Goal: Information Seeking & Learning: Learn about a topic

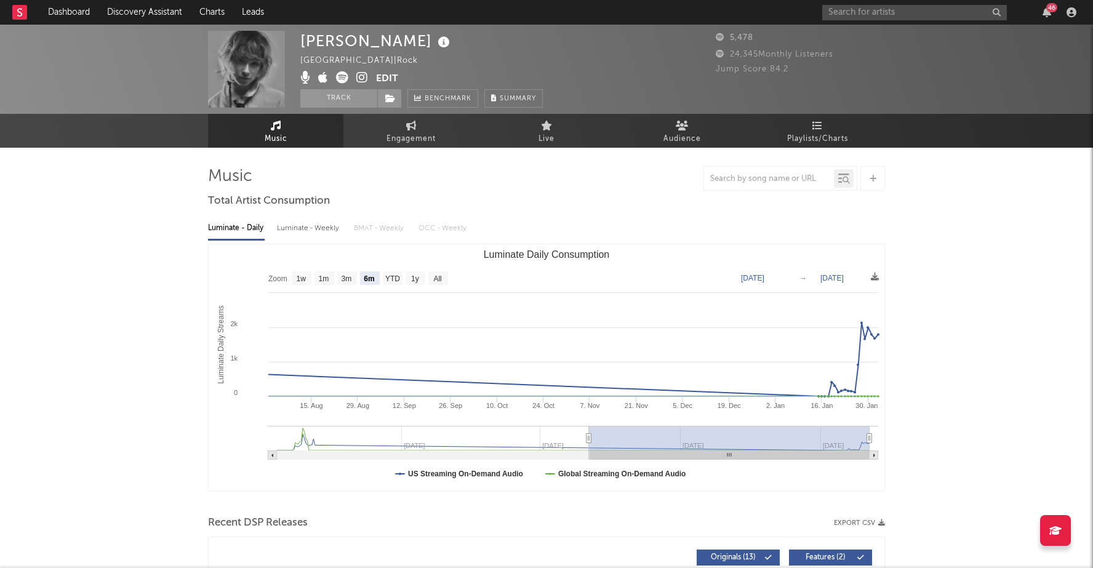
select select "6m"
click at [118, 12] on link "Discovery Assistant" at bounding box center [144, 12] width 92 height 25
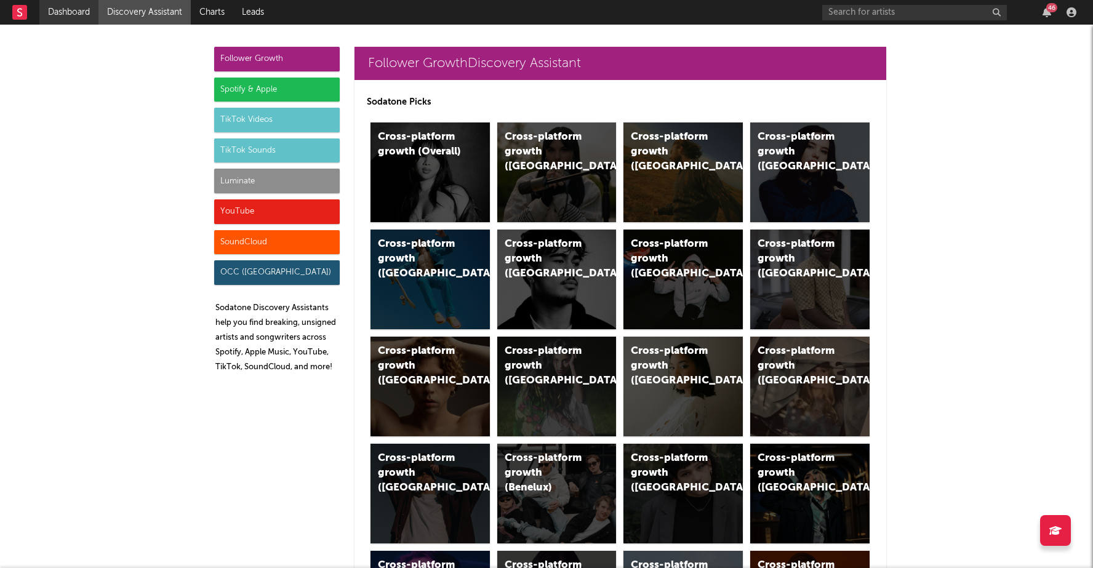
click at [89, 6] on link "Dashboard" at bounding box center [68, 12] width 59 height 25
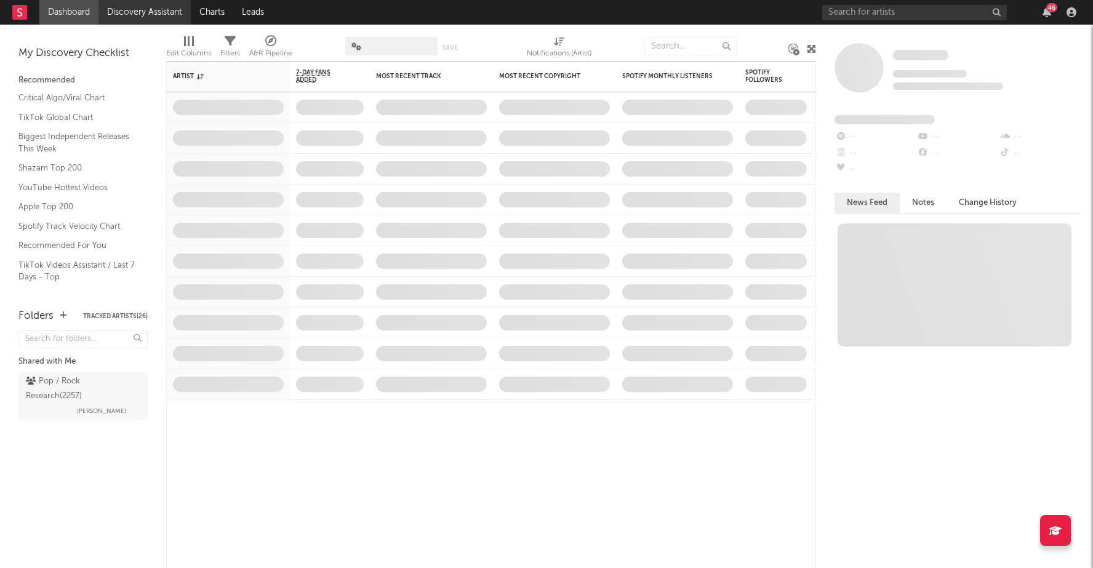
click at [130, 17] on link "Discovery Assistant" at bounding box center [144, 12] width 92 height 25
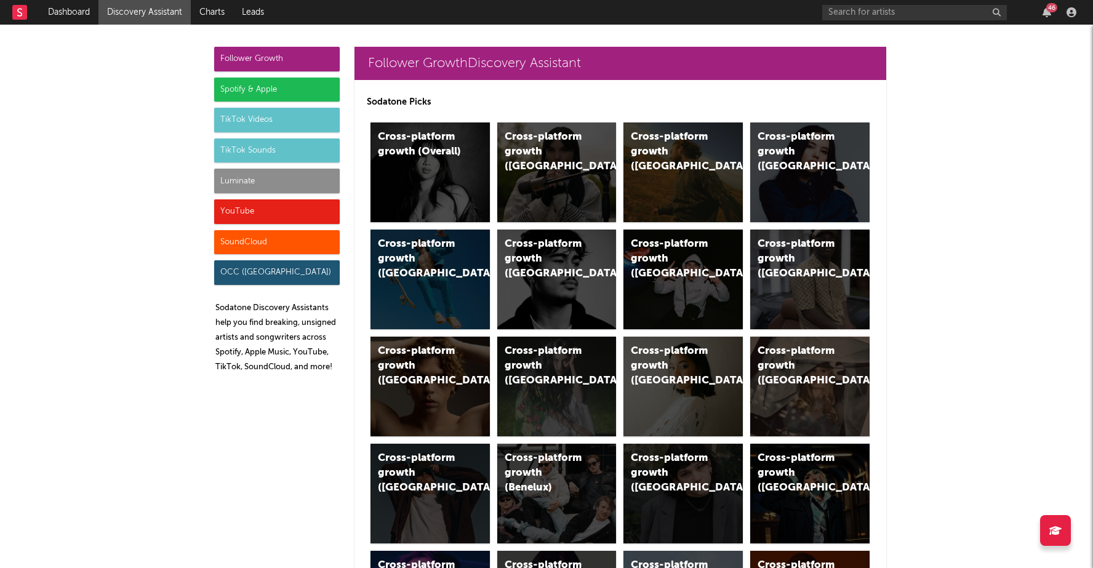
click at [247, 49] on div "Follower Growth" at bounding box center [277, 59] width 126 height 25
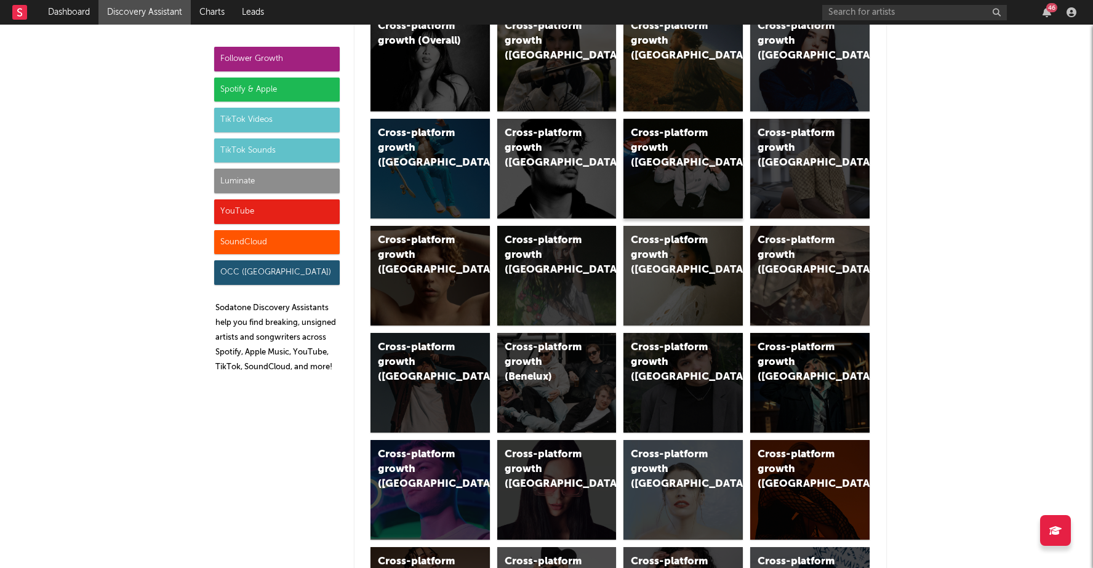
scroll to position [1135, 0]
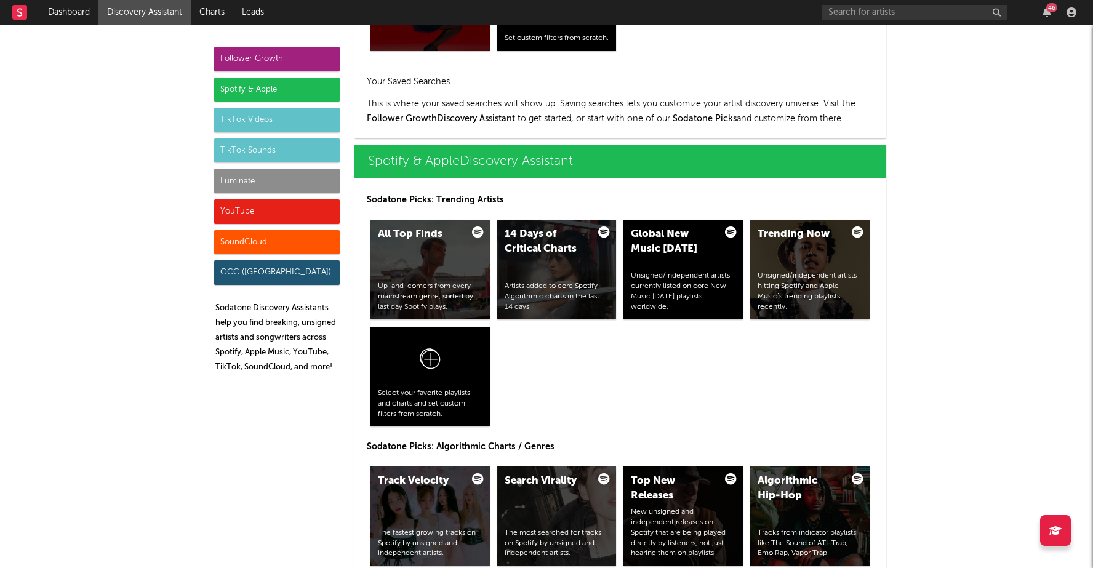
click at [279, 53] on div "Follower Growth" at bounding box center [277, 59] width 126 height 25
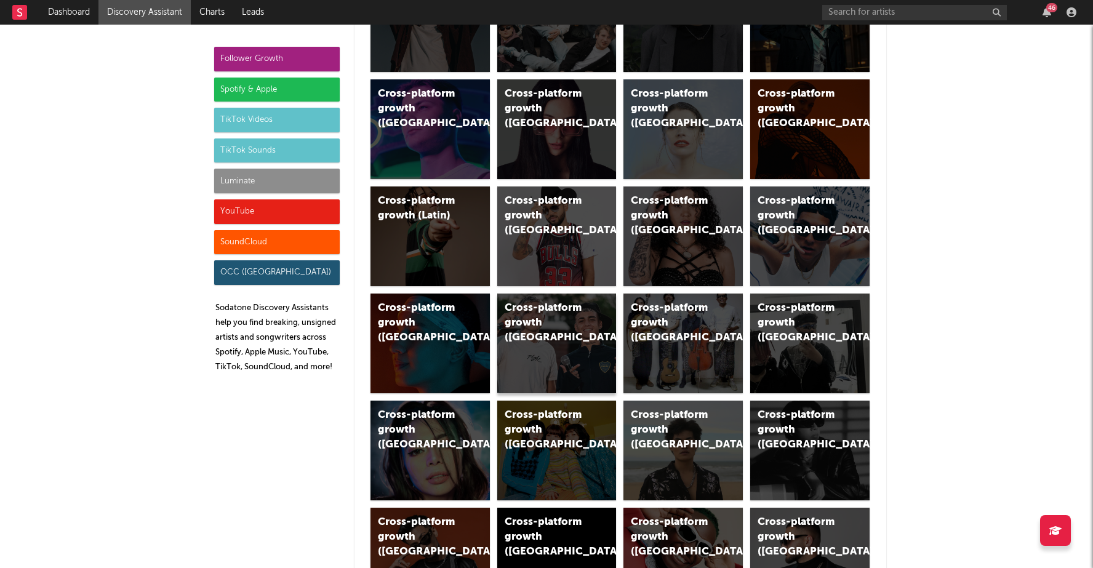
scroll to position [465, 0]
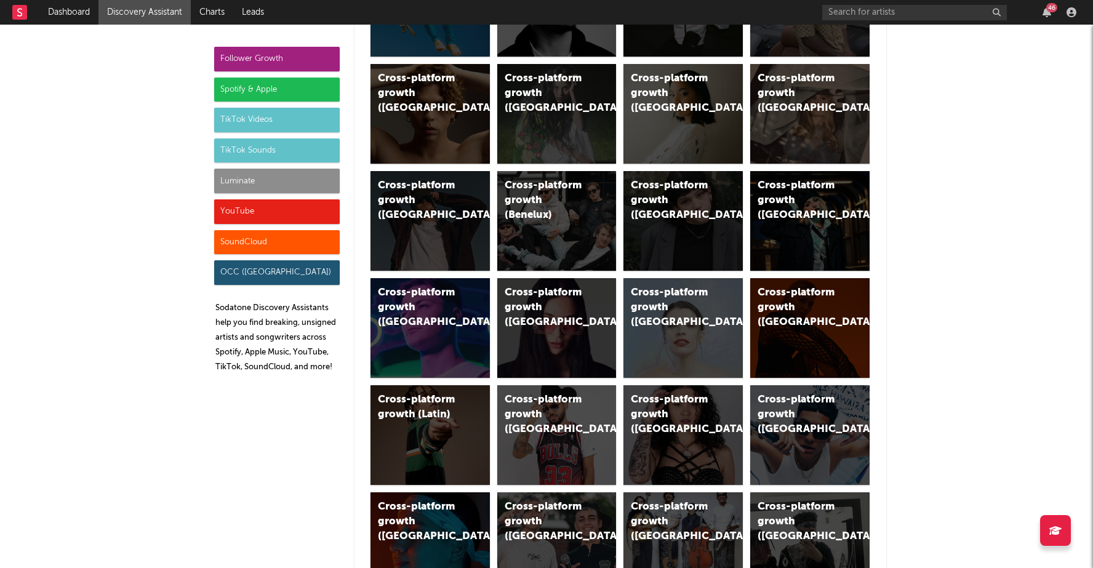
scroll to position [226, 0]
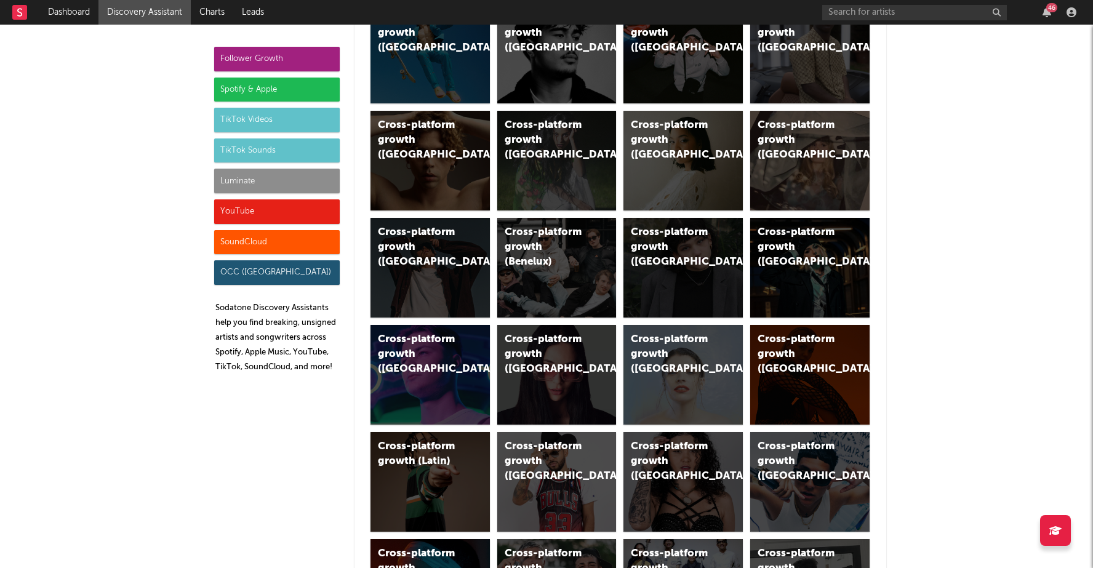
click at [143, 11] on link "Discovery Assistant" at bounding box center [144, 12] width 92 height 25
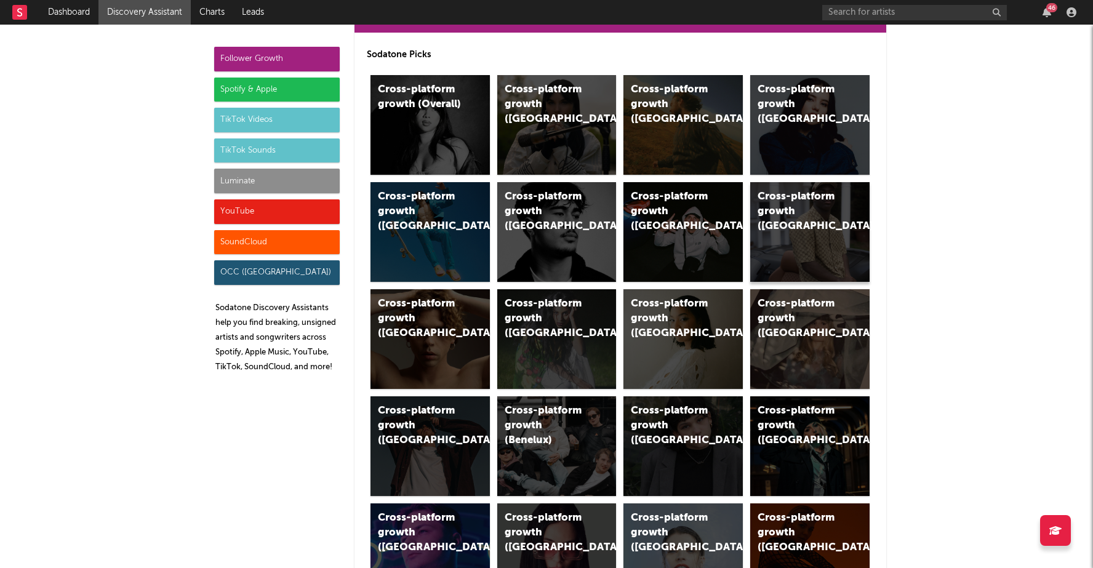
scroll to position [0, 0]
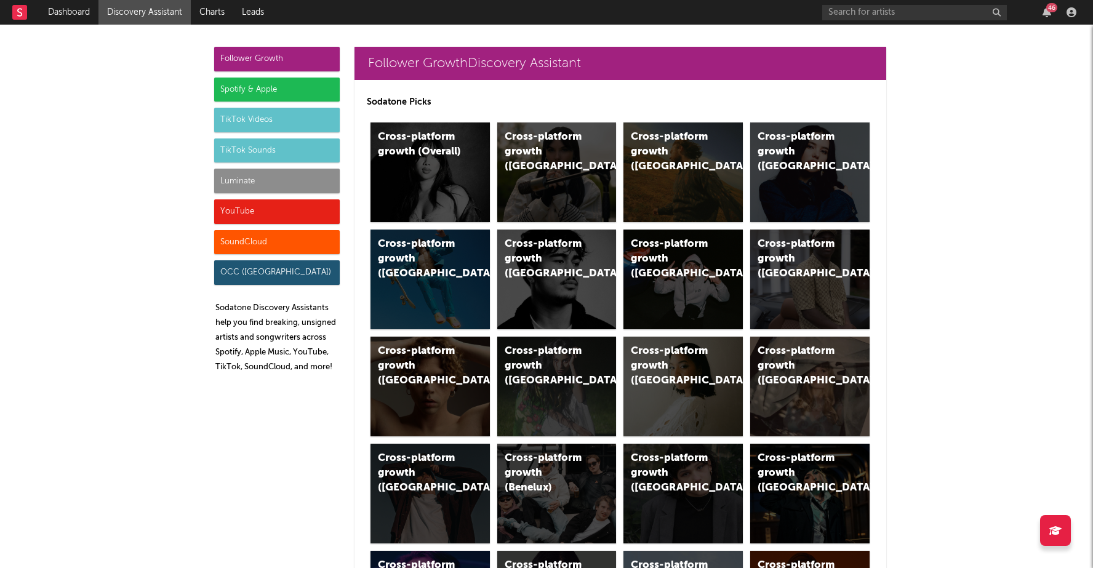
click at [144, 16] on link "Discovery Assistant" at bounding box center [144, 12] width 92 height 25
click at [250, 59] on div "Follower Growth" at bounding box center [277, 59] width 126 height 25
click at [425, 148] on div "Cross-platform growth (Overall)" at bounding box center [420, 145] width 84 height 30
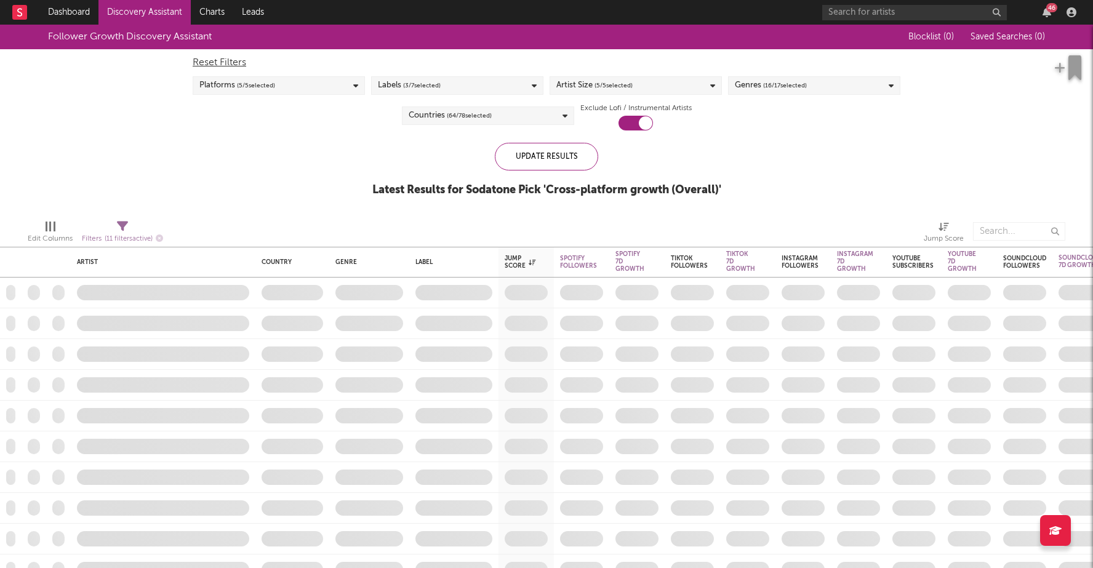
checkbox input "true"
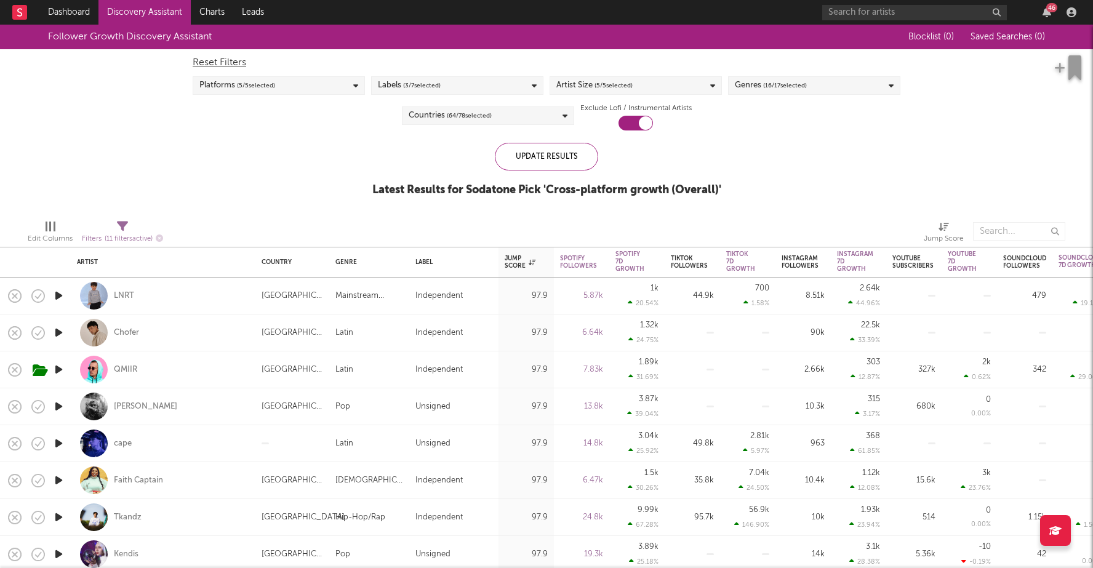
click at [292, 92] on div "Platforms ( 5 / 5 selected)" at bounding box center [279, 85] width 172 height 18
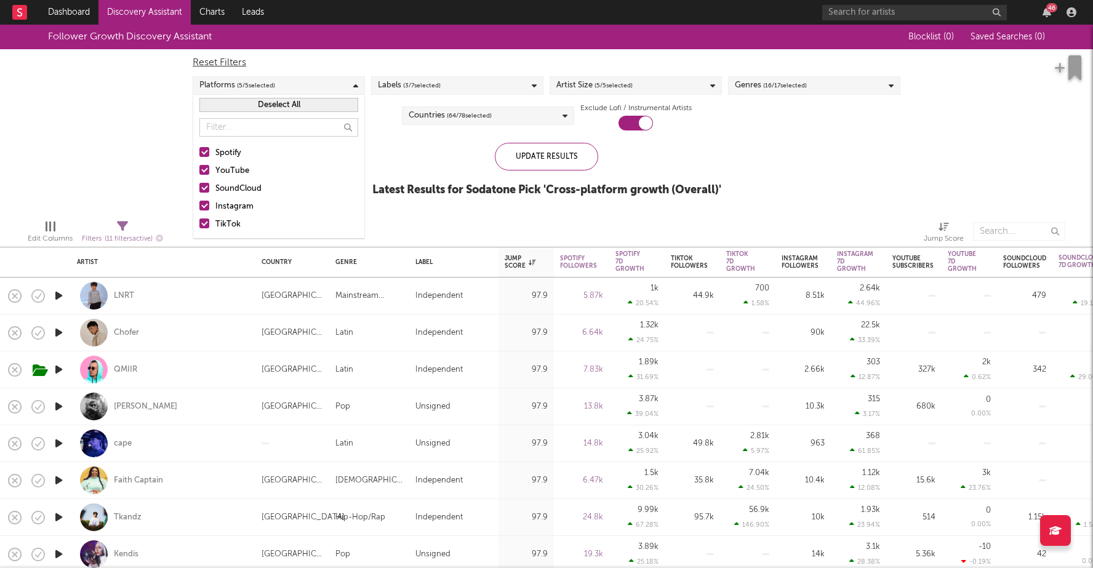
click at [207, 151] on div at bounding box center [204, 152] width 10 height 10
click at [199, 151] on input "Spotify" at bounding box center [199, 153] width 0 height 15
click at [203, 171] on div at bounding box center [204, 170] width 10 height 10
click at [199, 171] on input "YouTube" at bounding box center [199, 171] width 0 height 15
click at [201, 187] on div at bounding box center [204, 188] width 10 height 10
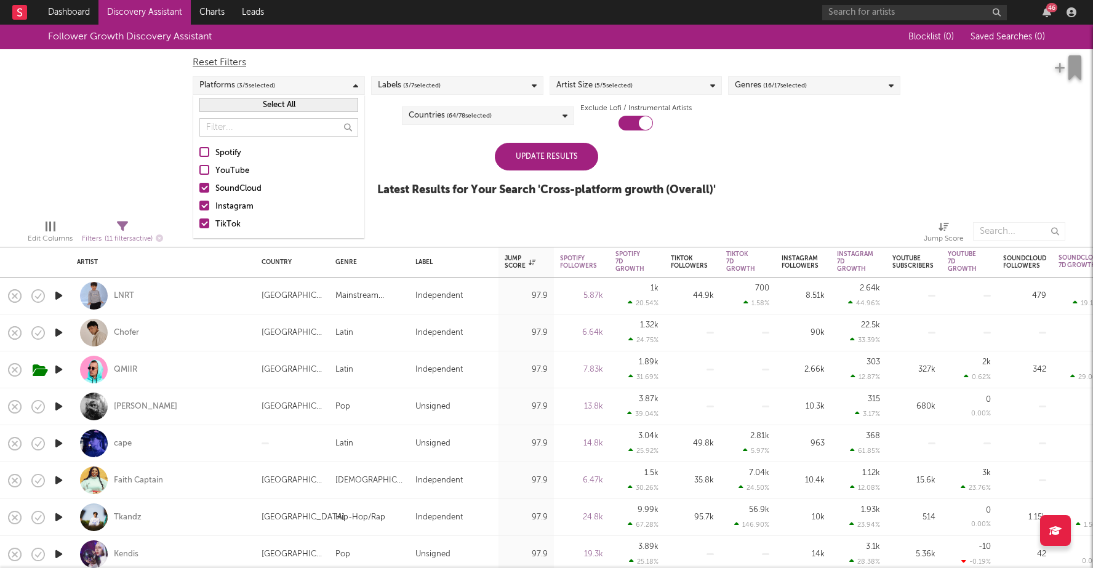
click at [199, 187] on input "SoundCloud" at bounding box center [199, 189] width 0 height 15
click at [209, 228] on label "TikTok" at bounding box center [278, 224] width 159 height 15
click at [199, 228] on input "TikTok" at bounding box center [199, 224] width 0 height 15
click at [407, 84] on span "( 3 / 7 selected)" at bounding box center [422, 85] width 38 height 15
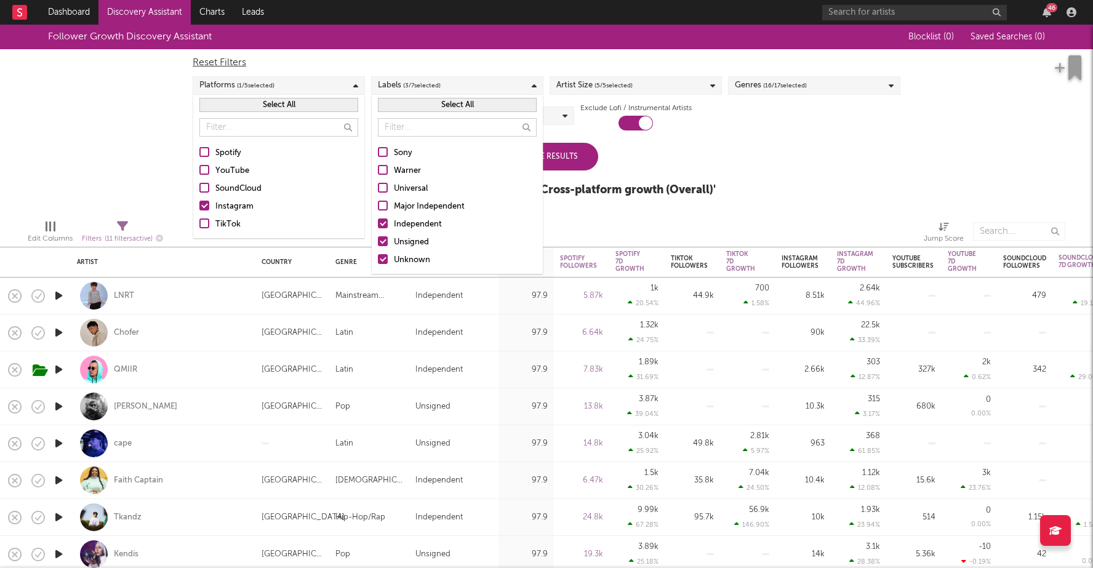
click at [643, 176] on div "Update Results Latest Results for Your Search ' Cross-platform growth (Overall)…" at bounding box center [546, 176] width 339 height 67
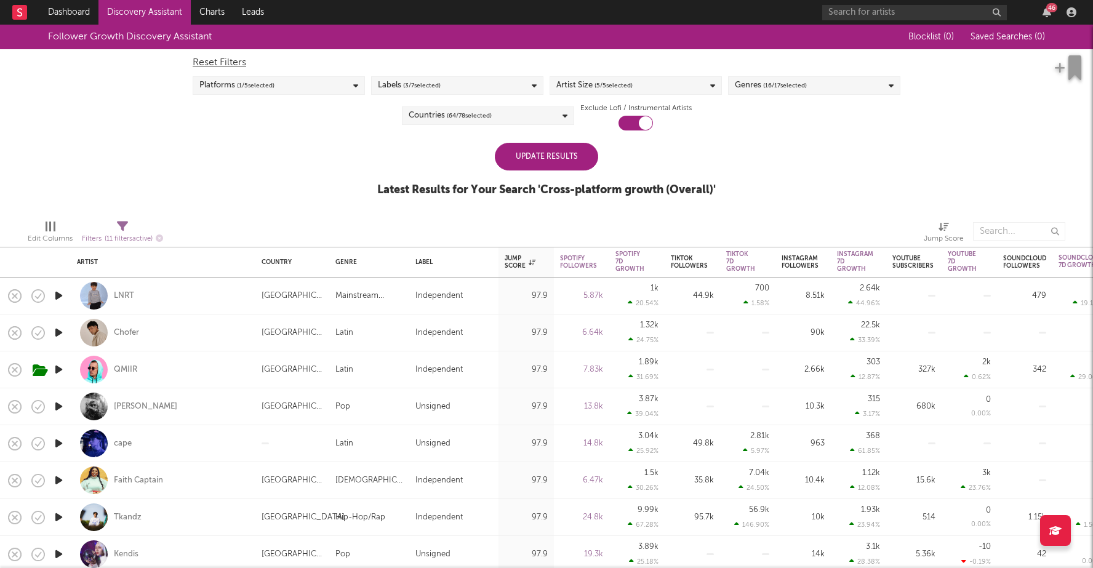
click at [484, 107] on div "Countries ( 64 / 78 selected)" at bounding box center [488, 115] width 172 height 18
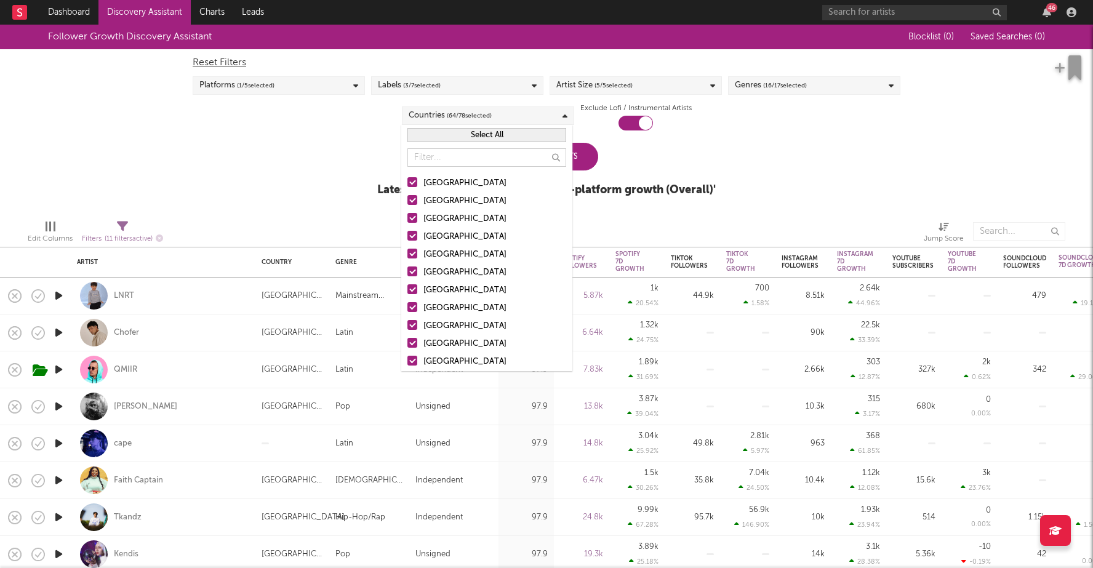
click at [412, 199] on div at bounding box center [412, 200] width 10 height 10
click at [407, 199] on input "[GEOGRAPHIC_DATA]" at bounding box center [407, 201] width 0 height 15
click at [419, 217] on label "[GEOGRAPHIC_DATA]" at bounding box center [486, 219] width 159 height 15
click at [407, 217] on input "[GEOGRAPHIC_DATA]" at bounding box center [407, 219] width 0 height 15
click at [417, 252] on div at bounding box center [412, 254] width 10 height 10
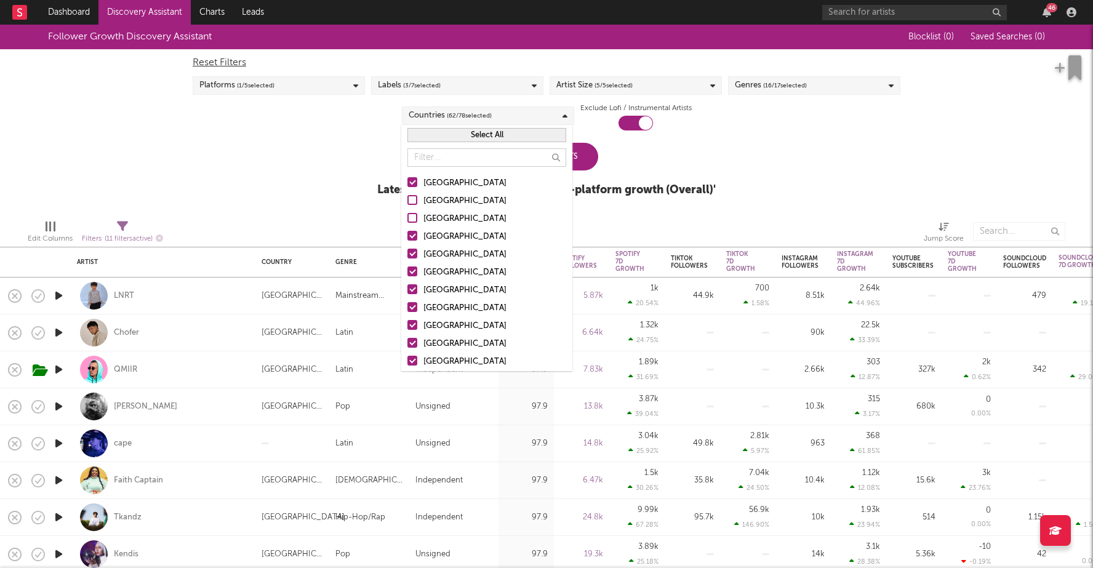
click at [407, 252] on input "[GEOGRAPHIC_DATA]" at bounding box center [407, 254] width 0 height 15
click at [413, 271] on div at bounding box center [412, 272] width 10 height 10
click at [407, 271] on input "[GEOGRAPHIC_DATA]" at bounding box center [407, 272] width 0 height 15
click at [414, 289] on div at bounding box center [412, 289] width 10 height 10
click at [407, 289] on input "[GEOGRAPHIC_DATA]" at bounding box center [407, 290] width 0 height 15
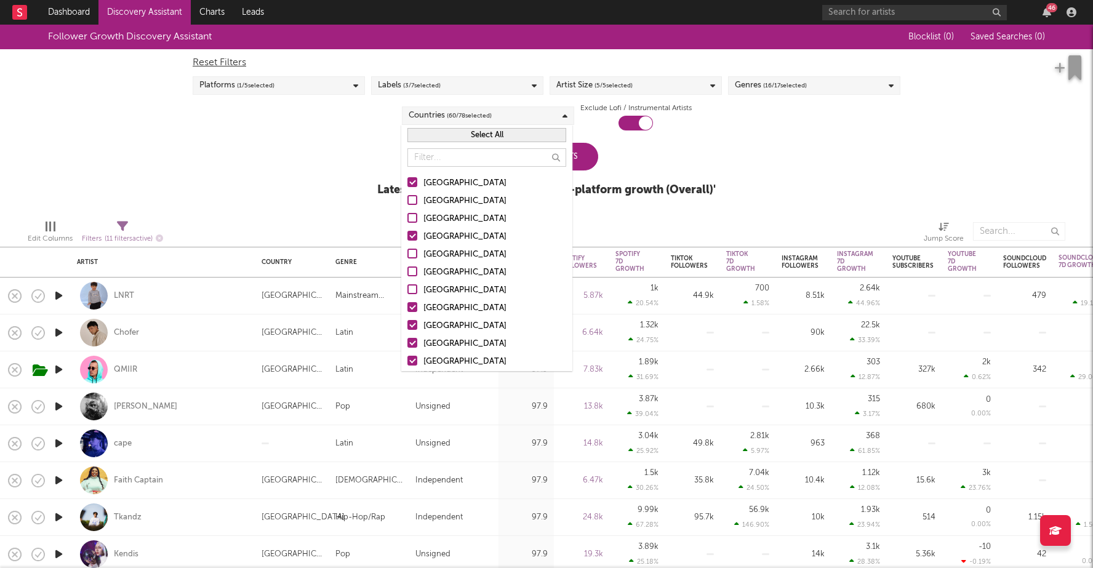
click at [412, 309] on div at bounding box center [412, 307] width 10 height 10
click at [407, 309] on input "[GEOGRAPHIC_DATA]" at bounding box center [407, 308] width 0 height 15
click at [412, 327] on div at bounding box center [412, 325] width 10 height 10
click at [407, 327] on input "[GEOGRAPHIC_DATA]" at bounding box center [407, 326] width 0 height 15
click at [413, 343] on div at bounding box center [412, 343] width 10 height 10
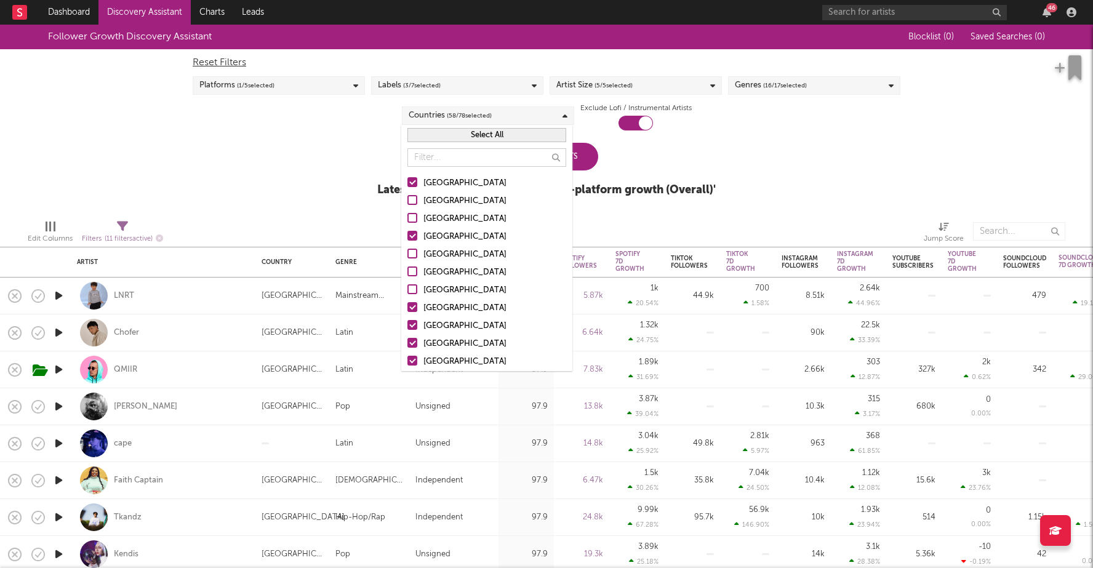
click at [407, 343] on input "[GEOGRAPHIC_DATA]" at bounding box center [407, 344] width 0 height 15
click at [414, 359] on div at bounding box center [412, 361] width 10 height 10
click at [407, 359] on input "[GEOGRAPHIC_DATA]" at bounding box center [407, 362] width 0 height 15
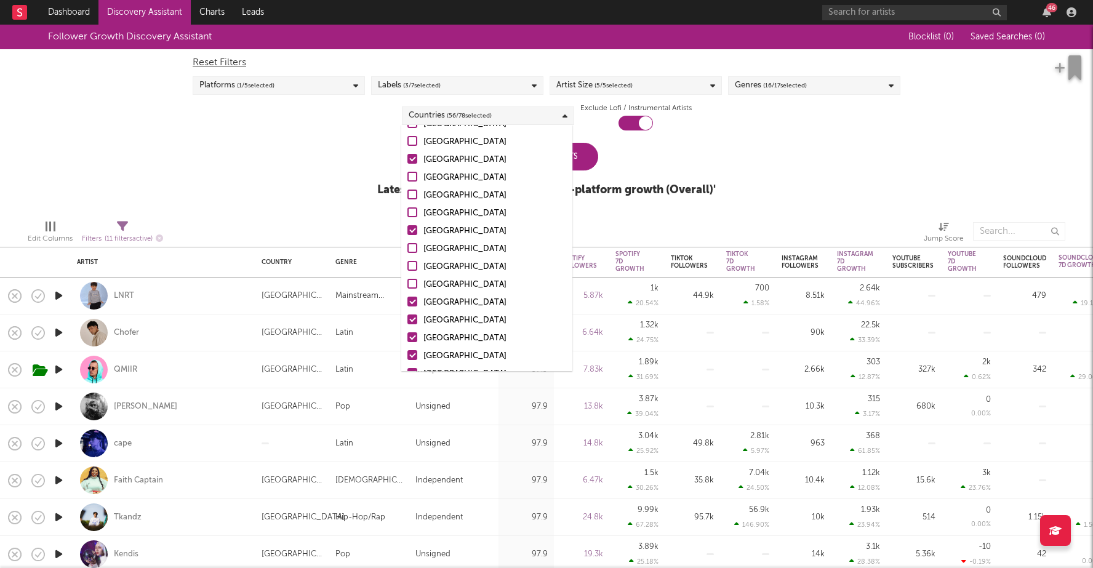
scroll to position [82, 0]
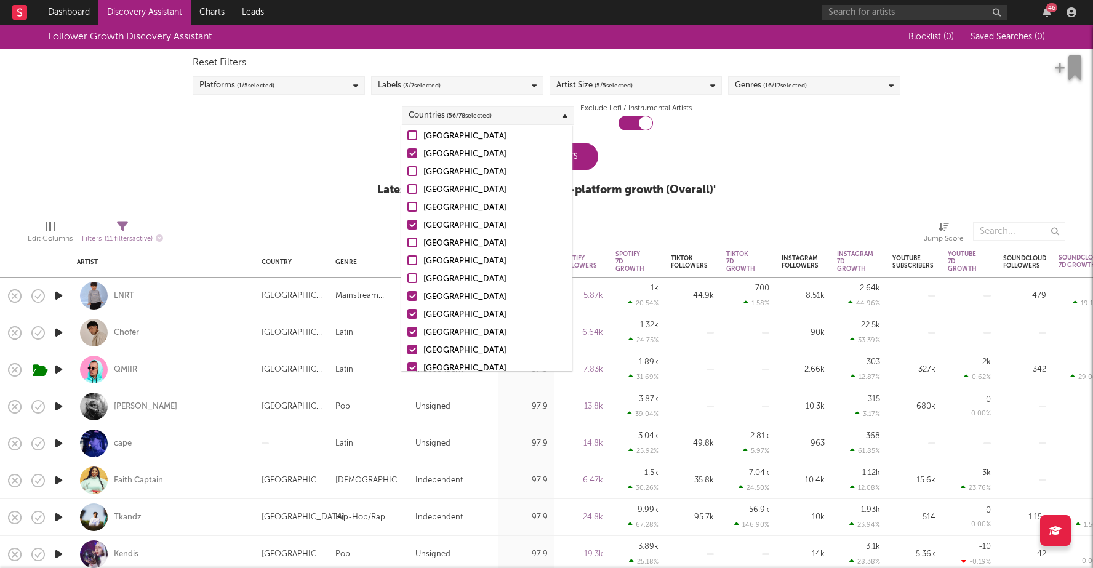
click at [414, 293] on div at bounding box center [412, 296] width 10 height 10
click at [407, 293] on input "[GEOGRAPHIC_DATA]" at bounding box center [407, 297] width 0 height 15
click at [414, 310] on div at bounding box center [412, 314] width 10 height 10
click at [407, 310] on input "[GEOGRAPHIC_DATA]" at bounding box center [407, 315] width 0 height 15
click at [414, 331] on div at bounding box center [412, 332] width 10 height 10
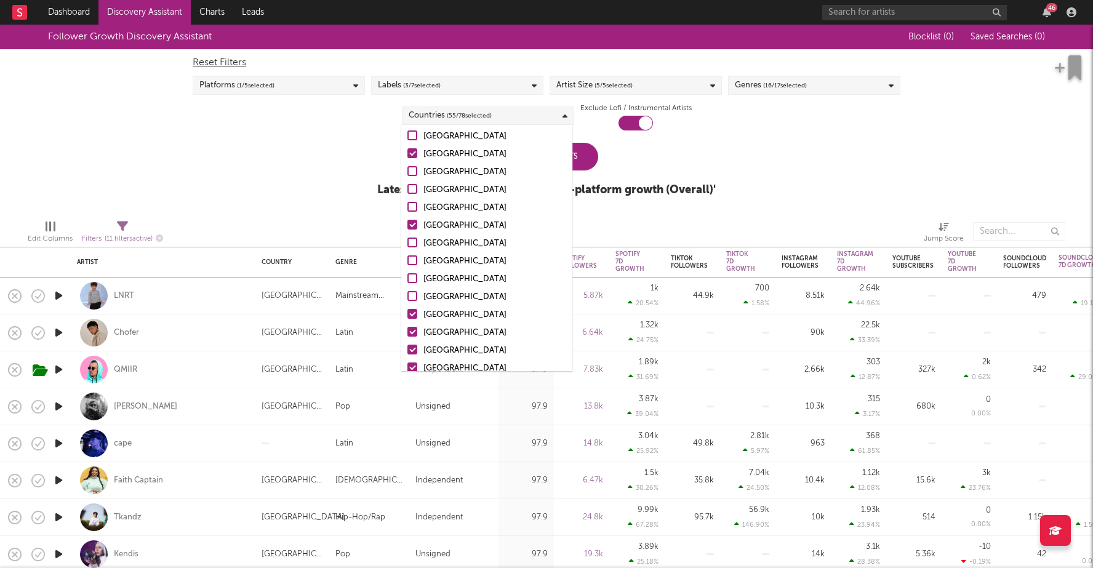
click at [407, 331] on input "[GEOGRAPHIC_DATA]" at bounding box center [407, 333] width 0 height 15
click at [414, 354] on div at bounding box center [412, 350] width 10 height 10
click at [407, 354] on input "[GEOGRAPHIC_DATA]" at bounding box center [407, 350] width 0 height 15
click at [414, 366] on div at bounding box center [412, 368] width 10 height 10
click at [407, 366] on input "[GEOGRAPHIC_DATA]" at bounding box center [407, 368] width 0 height 15
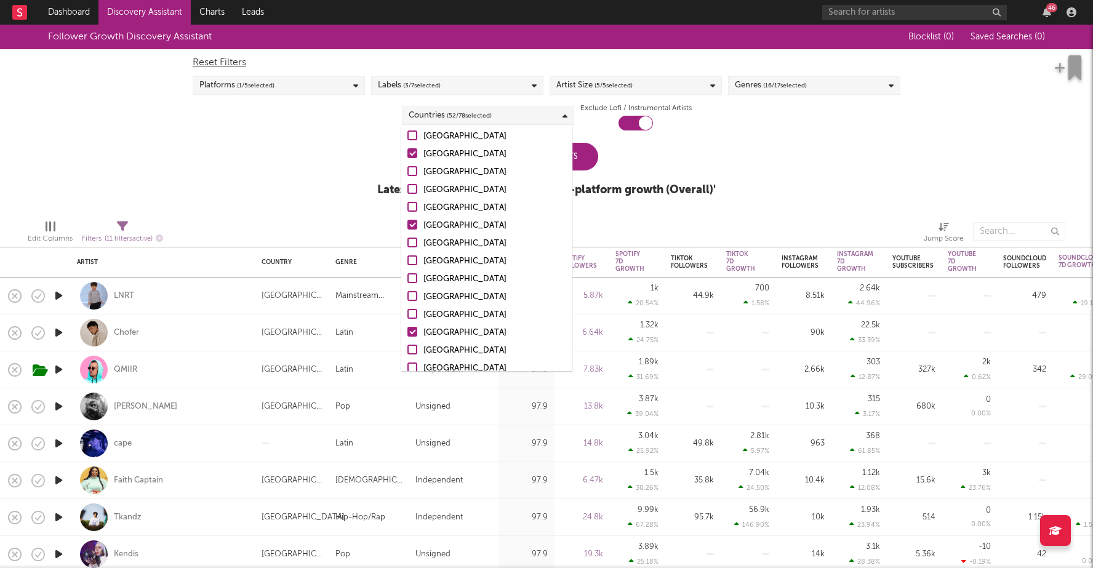
scroll to position [87, 0]
click at [414, 310] on div at bounding box center [412, 309] width 10 height 10
click at [407, 310] on input "[GEOGRAPHIC_DATA]" at bounding box center [407, 310] width 0 height 15
click at [413, 307] on div at bounding box center [412, 309] width 10 height 10
click at [407, 307] on input "[GEOGRAPHIC_DATA]" at bounding box center [407, 310] width 0 height 15
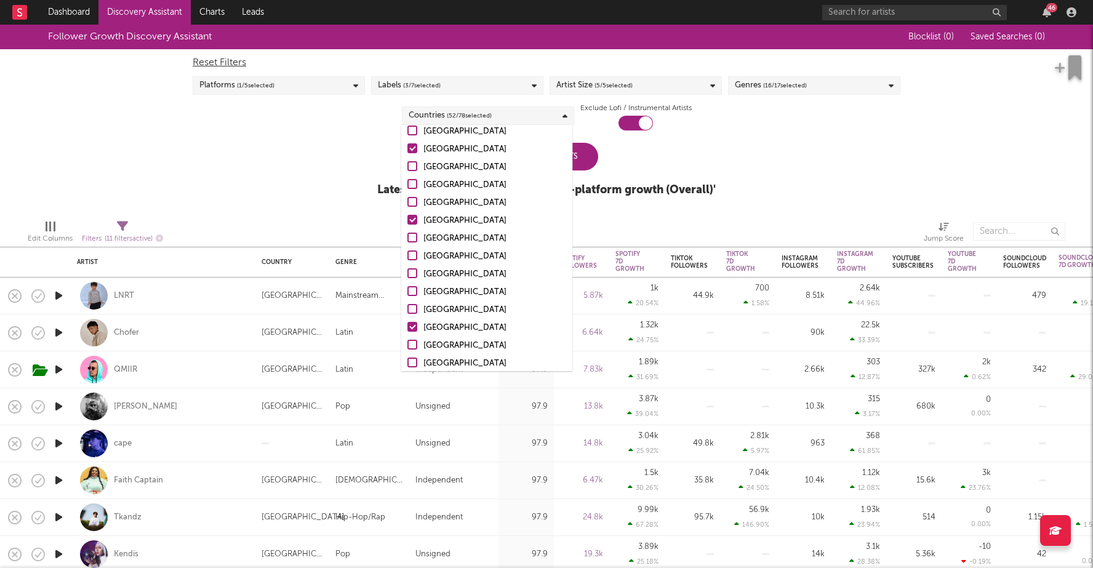
drag, startPoint x: 412, startPoint y: 324, endPoint x: 418, endPoint y: 289, distance: 35.6
click at [412, 324] on div at bounding box center [412, 327] width 10 height 10
click at [407, 324] on input "[GEOGRAPHIC_DATA]" at bounding box center [407, 328] width 0 height 15
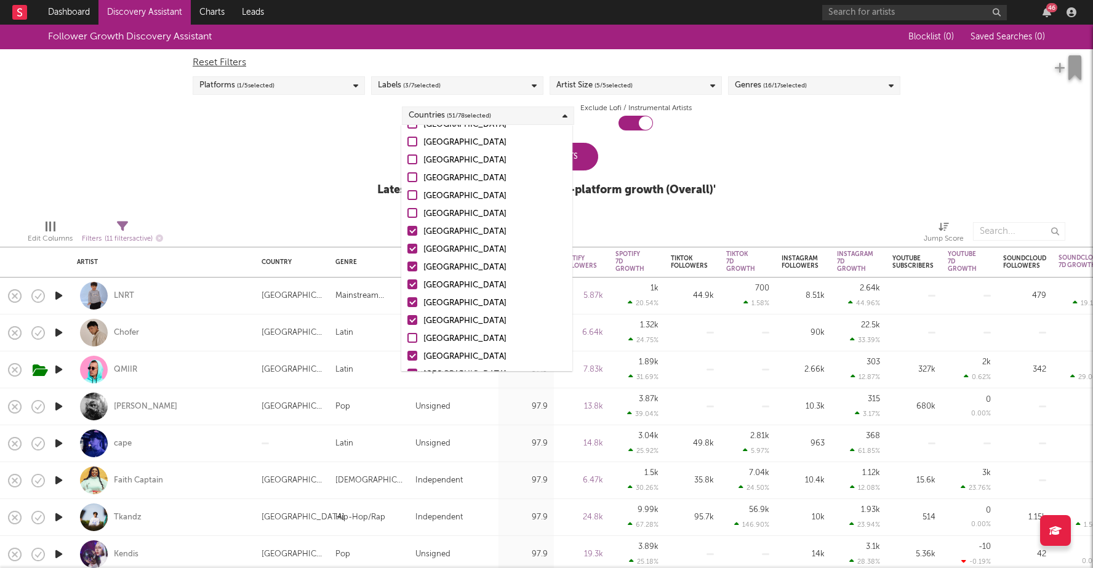
click at [412, 226] on div at bounding box center [412, 231] width 10 height 10
click at [407, 226] on input "[GEOGRAPHIC_DATA]" at bounding box center [407, 232] width 0 height 15
click at [415, 253] on div at bounding box center [412, 249] width 10 height 10
click at [407, 253] on input "[GEOGRAPHIC_DATA]" at bounding box center [407, 250] width 0 height 15
click at [416, 273] on label "[GEOGRAPHIC_DATA]" at bounding box center [486, 267] width 159 height 15
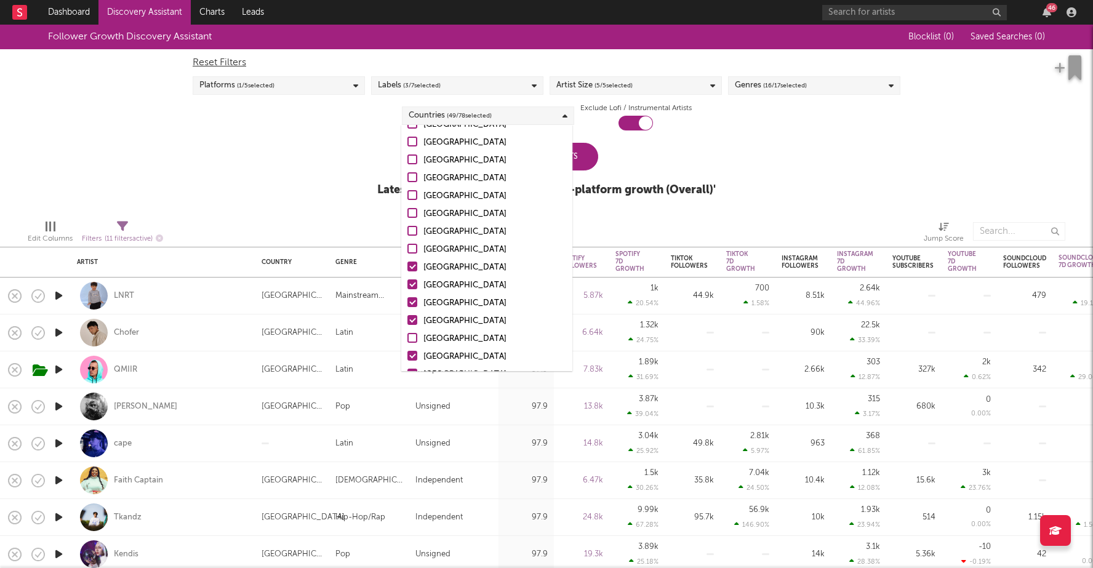
click at [407, 273] on input "[GEOGRAPHIC_DATA]" at bounding box center [407, 267] width 0 height 15
click at [415, 282] on div at bounding box center [412, 284] width 10 height 10
click at [407, 282] on input "[GEOGRAPHIC_DATA]" at bounding box center [407, 285] width 0 height 15
click at [416, 299] on div at bounding box center [412, 302] width 10 height 10
click at [407, 299] on input "[GEOGRAPHIC_DATA]" at bounding box center [407, 303] width 0 height 15
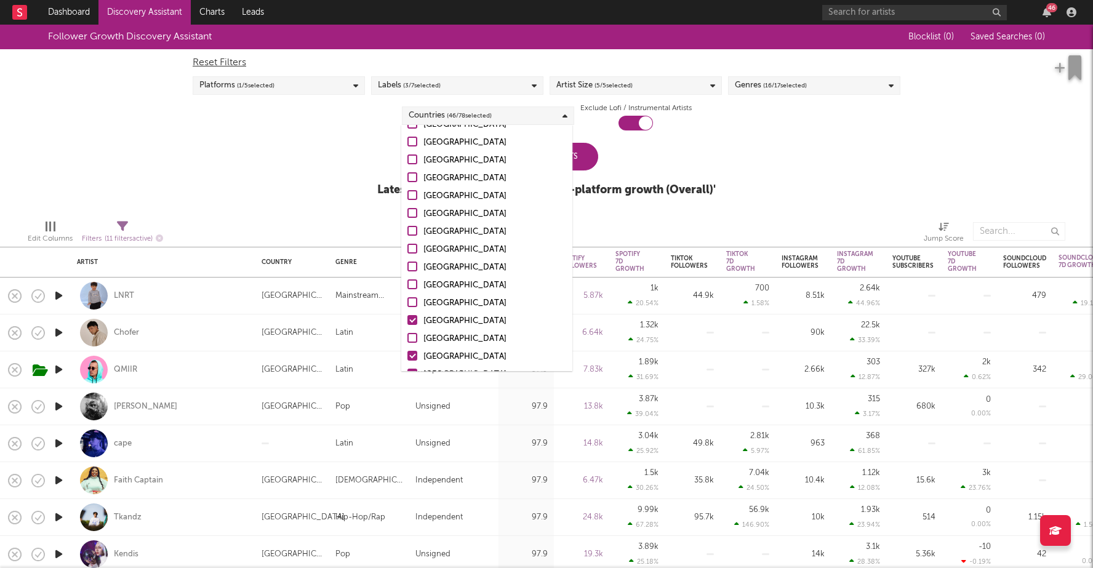
click at [415, 318] on div at bounding box center [412, 320] width 10 height 10
click at [407, 318] on input "[GEOGRAPHIC_DATA]" at bounding box center [407, 321] width 0 height 15
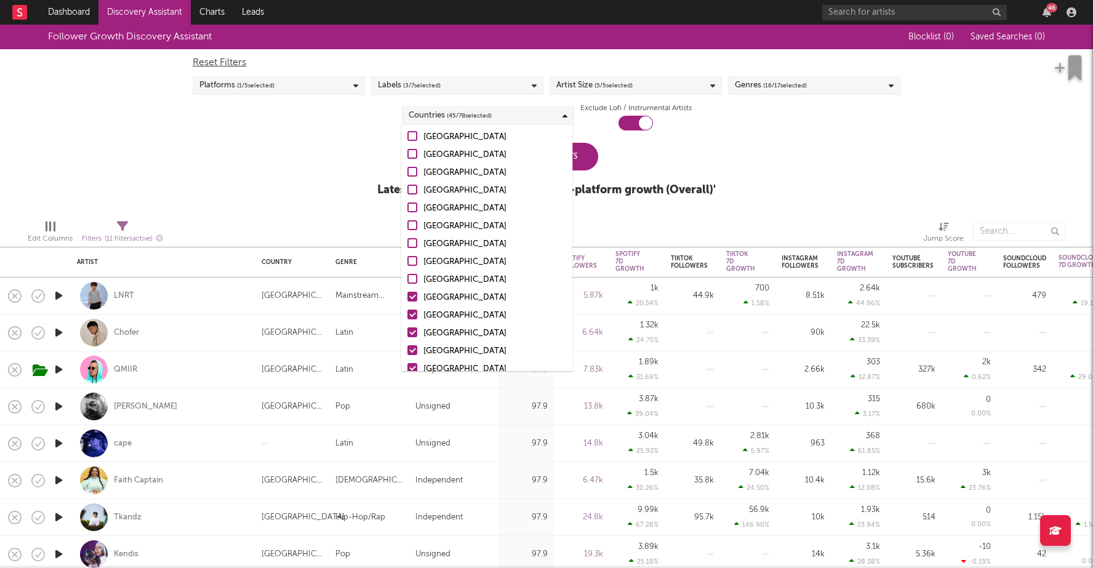
scroll to position [305, 0]
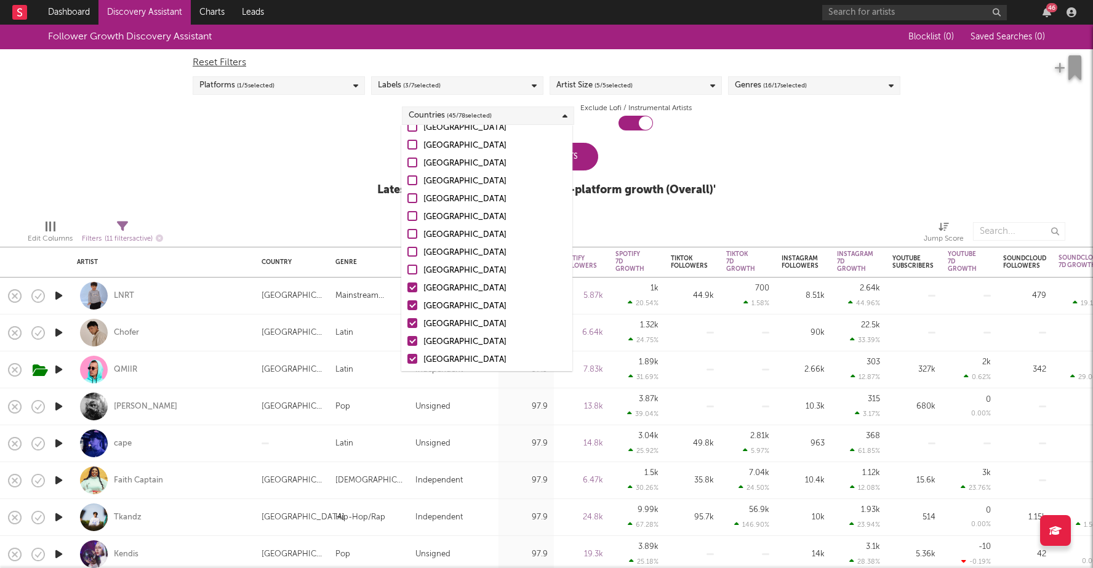
click at [409, 283] on div at bounding box center [412, 288] width 10 height 10
click at [407, 283] on input "[GEOGRAPHIC_DATA]" at bounding box center [407, 288] width 0 height 15
click at [409, 310] on div at bounding box center [412, 305] width 10 height 10
click at [407, 310] on input "[GEOGRAPHIC_DATA]" at bounding box center [407, 306] width 0 height 15
click at [414, 326] on div at bounding box center [412, 323] width 10 height 10
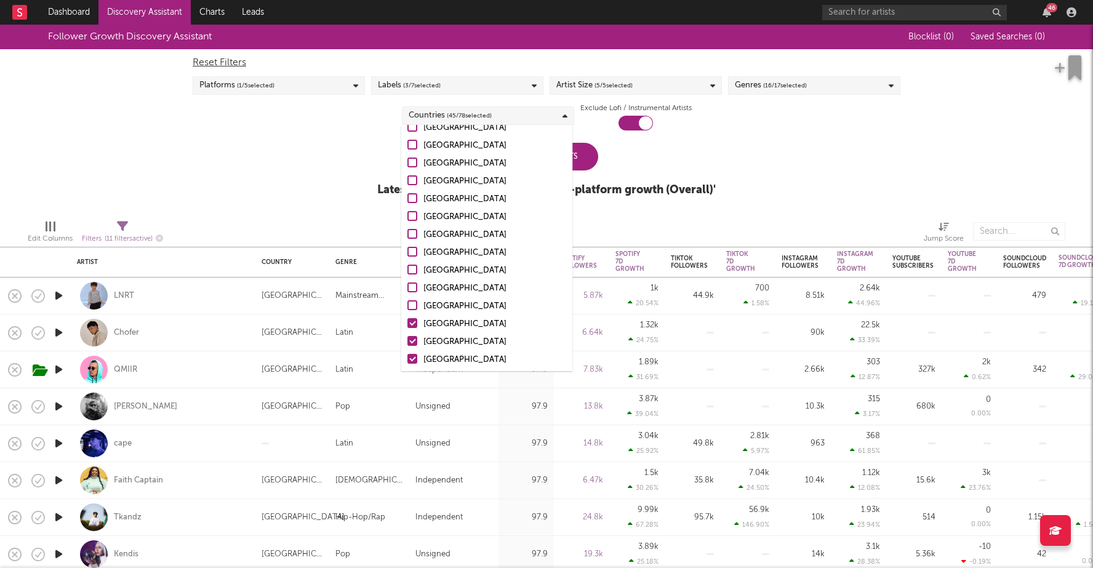
click at [407, 326] on input "[GEOGRAPHIC_DATA]" at bounding box center [407, 324] width 0 height 15
click at [411, 348] on label "[GEOGRAPHIC_DATA]" at bounding box center [486, 342] width 159 height 15
click at [407, 348] on input "[GEOGRAPHIC_DATA]" at bounding box center [407, 342] width 0 height 15
click at [411, 355] on div at bounding box center [412, 359] width 10 height 10
click at [407, 355] on input "[GEOGRAPHIC_DATA]" at bounding box center [407, 360] width 0 height 15
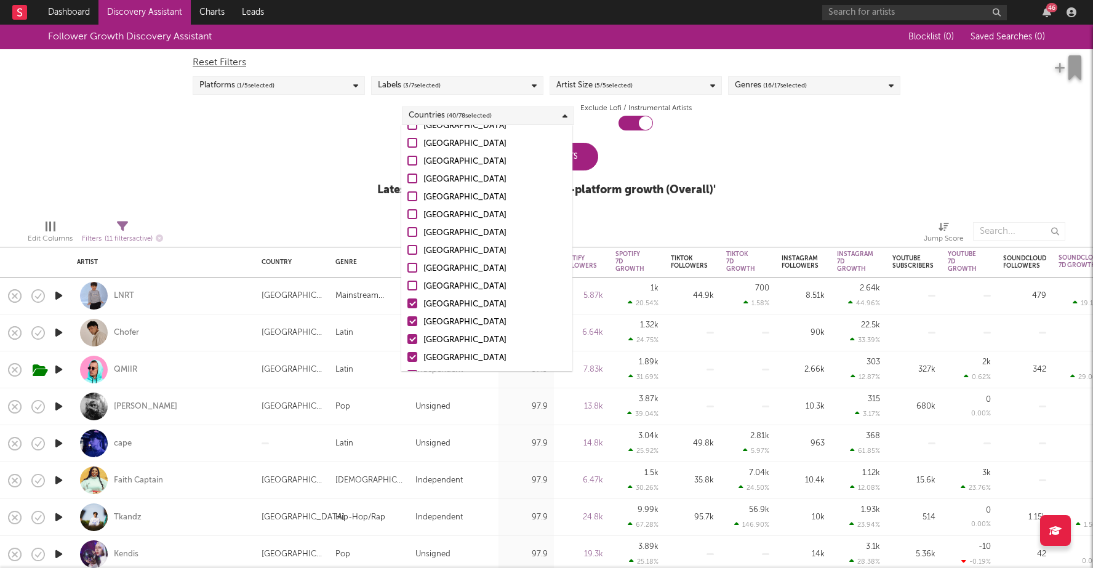
scroll to position [380, 0]
click at [415, 301] on div at bounding box center [412, 302] width 10 height 10
click at [407, 301] on input "[GEOGRAPHIC_DATA]" at bounding box center [407, 302] width 0 height 15
click at [415, 322] on div at bounding box center [412, 320] width 10 height 10
click at [407, 322] on input "[GEOGRAPHIC_DATA]" at bounding box center [407, 320] width 0 height 15
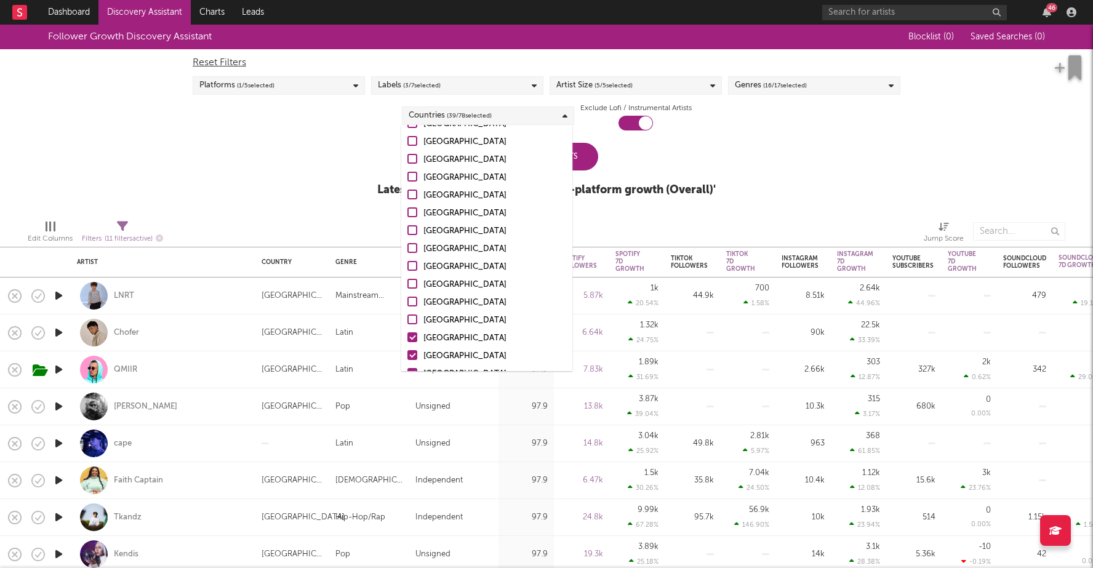
click at [413, 337] on div at bounding box center [412, 337] width 10 height 10
click at [407, 337] on input "[GEOGRAPHIC_DATA]" at bounding box center [407, 338] width 0 height 15
click at [413, 353] on div at bounding box center [412, 355] width 10 height 10
click at [407, 353] on input "[GEOGRAPHIC_DATA]" at bounding box center [407, 356] width 0 height 15
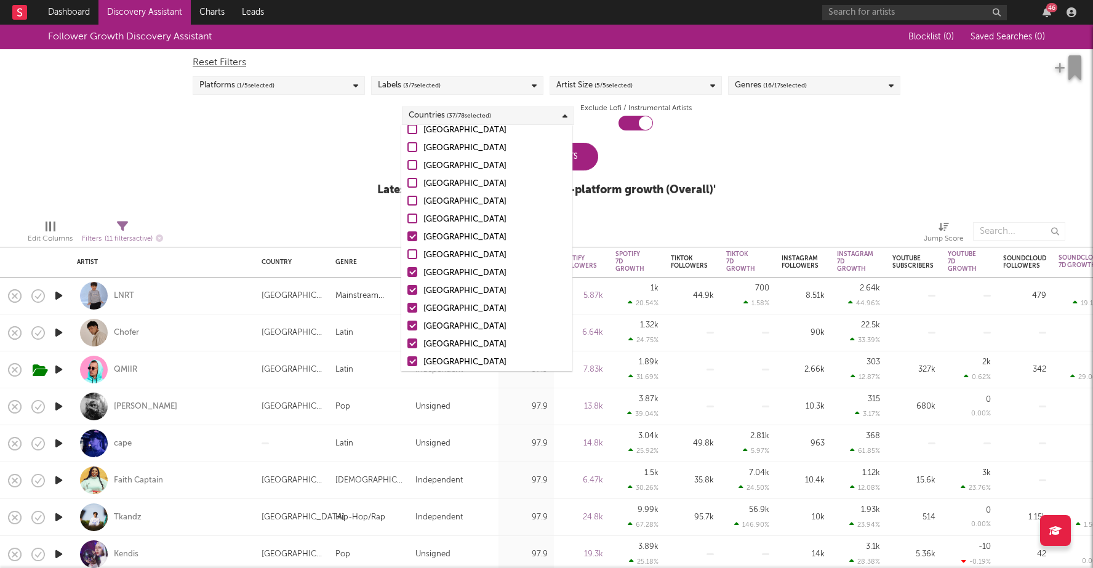
click at [411, 238] on div at bounding box center [412, 236] width 10 height 10
click at [407, 238] on input "[GEOGRAPHIC_DATA]" at bounding box center [407, 237] width 0 height 15
click at [411, 273] on div at bounding box center [412, 272] width 10 height 10
click at [407, 273] on input "[GEOGRAPHIC_DATA]" at bounding box center [407, 273] width 0 height 15
click at [411, 293] on div at bounding box center [412, 290] width 10 height 10
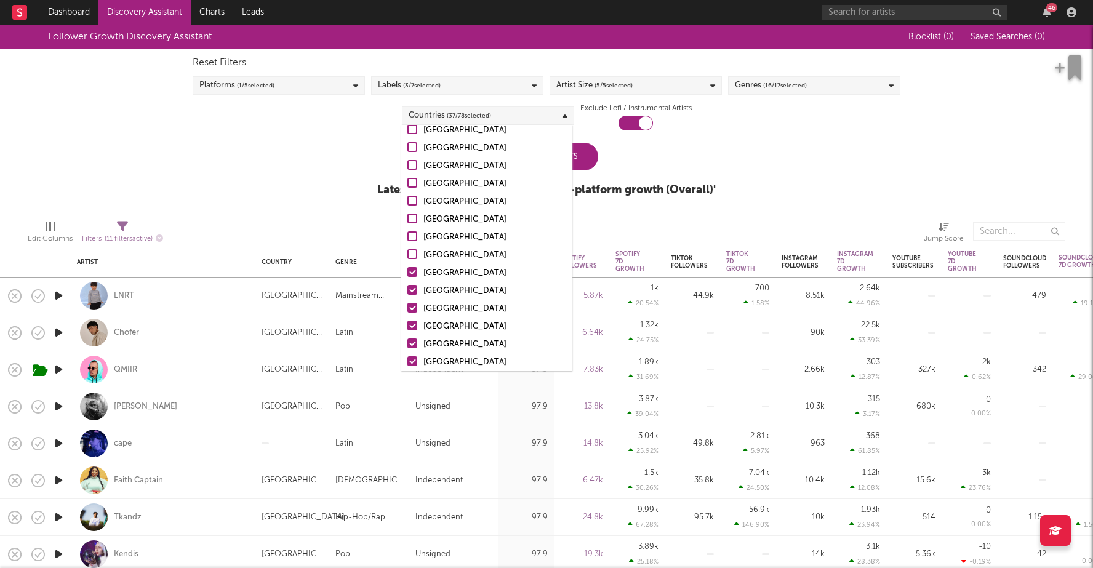
click at [407, 293] on input "[GEOGRAPHIC_DATA]" at bounding box center [407, 291] width 0 height 15
click at [411, 305] on div at bounding box center [412, 308] width 10 height 10
click at [407, 305] on input "[GEOGRAPHIC_DATA]" at bounding box center [407, 309] width 0 height 15
click at [413, 331] on label "[GEOGRAPHIC_DATA]" at bounding box center [486, 326] width 159 height 15
click at [407, 331] on input "[GEOGRAPHIC_DATA]" at bounding box center [407, 326] width 0 height 15
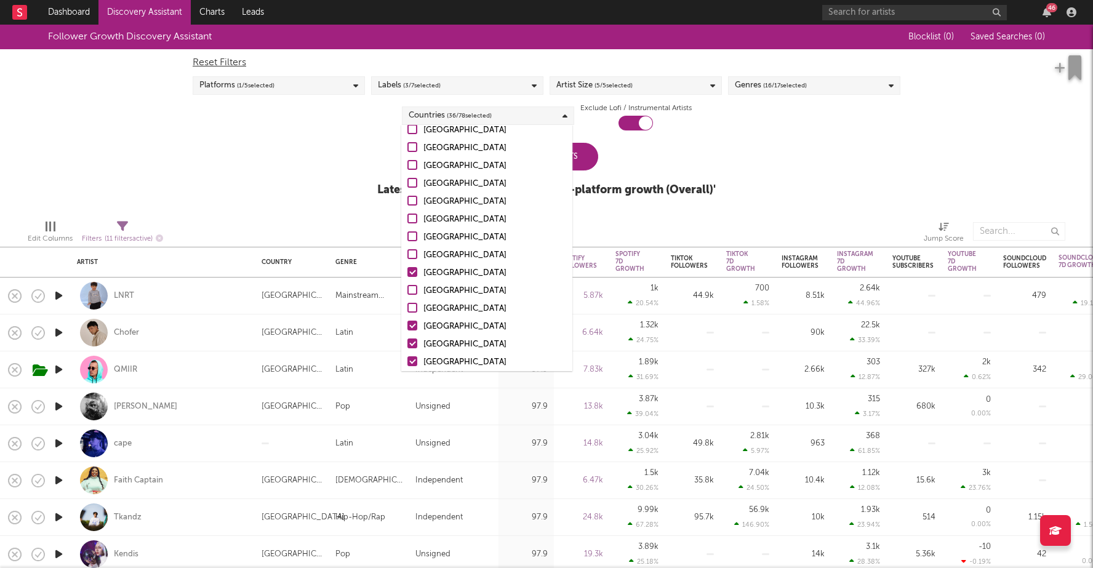
click at [413, 341] on div at bounding box center [412, 344] width 10 height 10
click at [407, 341] on input "[GEOGRAPHIC_DATA]" at bounding box center [407, 344] width 0 height 15
click at [412, 271] on div at bounding box center [412, 272] width 10 height 10
click at [407, 271] on input "[GEOGRAPHIC_DATA]" at bounding box center [407, 273] width 0 height 15
click at [412, 323] on div at bounding box center [412, 326] width 10 height 10
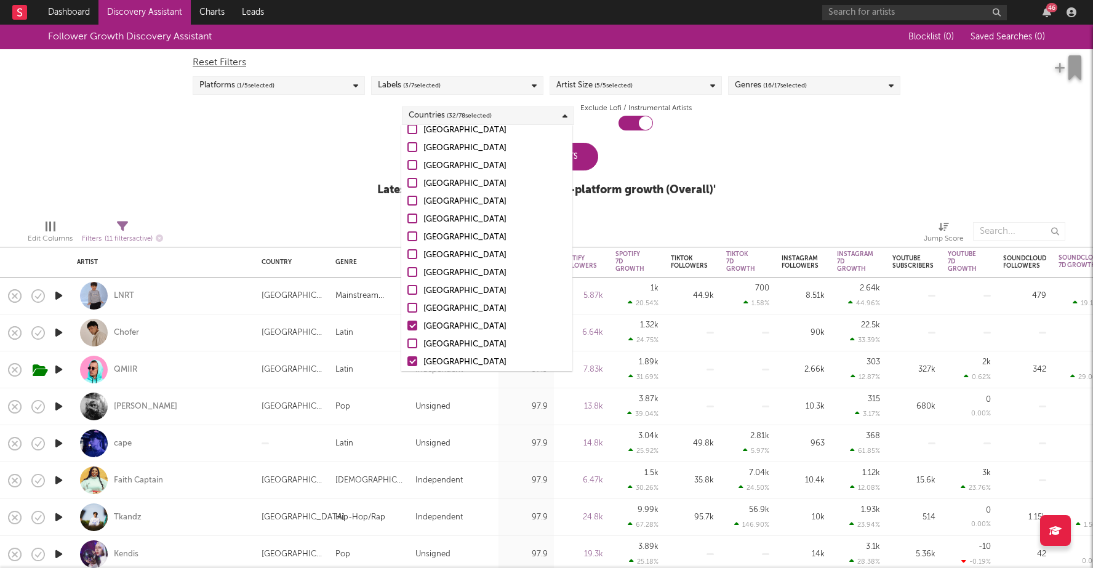
click at [407, 323] on input "[GEOGRAPHIC_DATA]" at bounding box center [407, 326] width 0 height 15
click at [411, 363] on div at bounding box center [412, 361] width 10 height 10
click at [407, 363] on input "[GEOGRAPHIC_DATA]" at bounding box center [407, 362] width 0 height 15
